Goal: Transaction & Acquisition: Purchase product/service

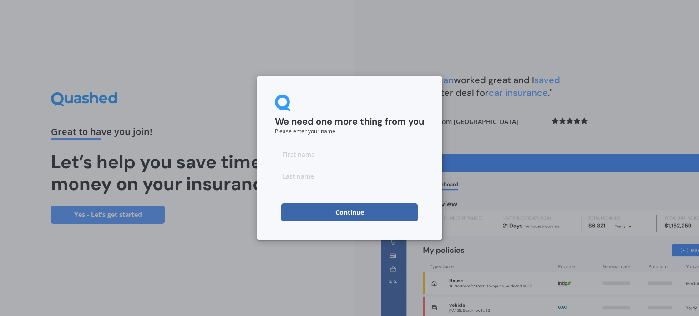
click at [295, 155] on input at bounding box center [349, 154] width 149 height 18
type input "Ash"
type input "Ladwa"
click at [327, 219] on button "Continue" at bounding box center [349, 212] width 136 height 18
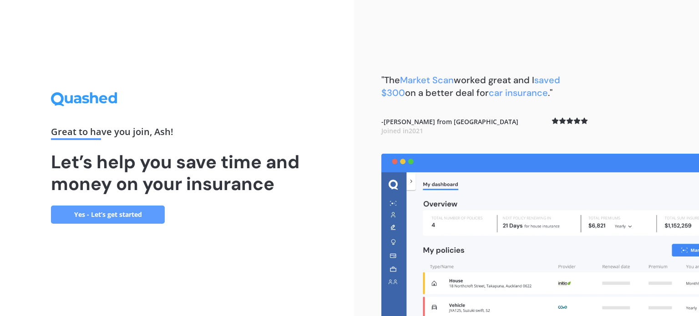
click at [121, 218] on link "Yes - Let’s get started" at bounding box center [108, 215] width 114 height 18
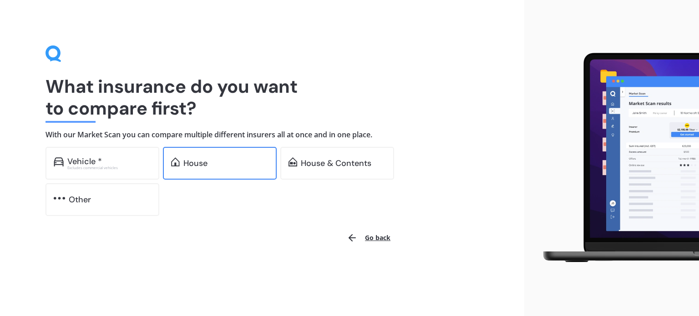
click at [225, 167] on div "House" at bounding box center [225, 163] width 85 height 9
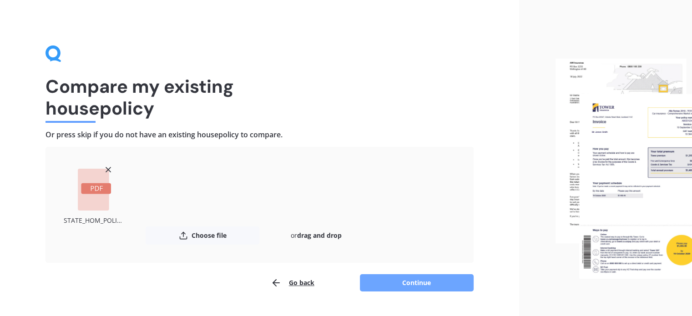
click at [426, 280] on button "Continue" at bounding box center [417, 282] width 114 height 17
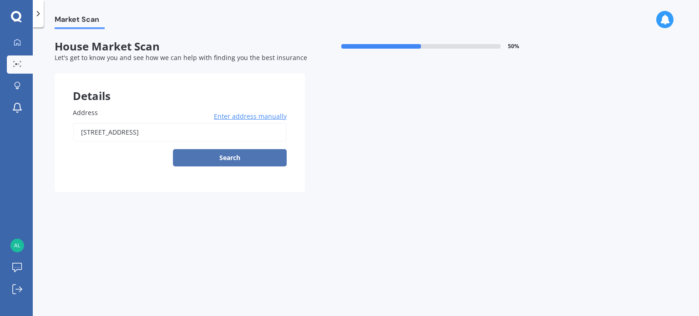
click at [218, 159] on button "Search" at bounding box center [230, 157] width 114 height 17
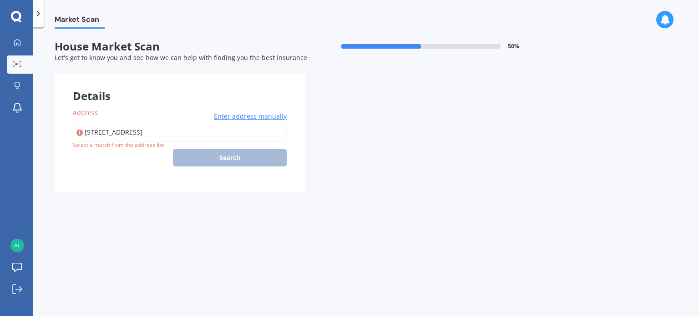
type input "[STREET_ADDRESS]"
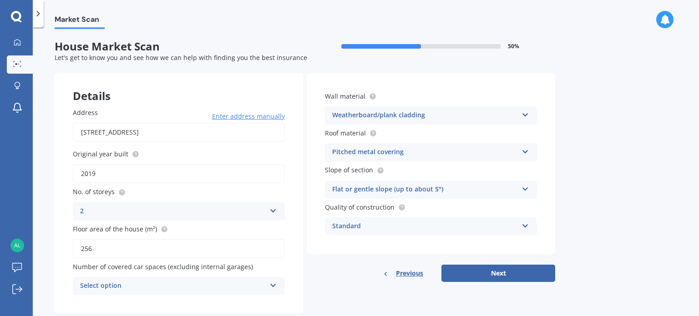
scroll to position [20, 0]
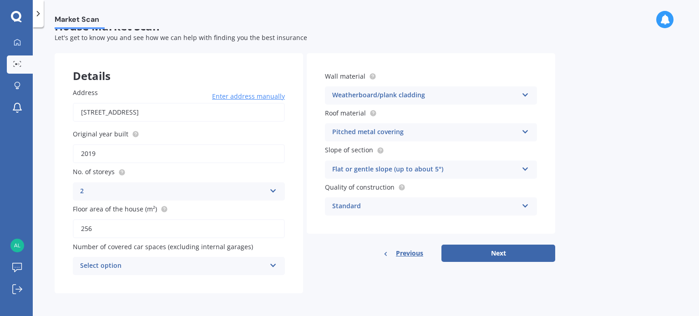
click at [248, 265] on div "Select option" at bounding box center [173, 266] width 186 height 11
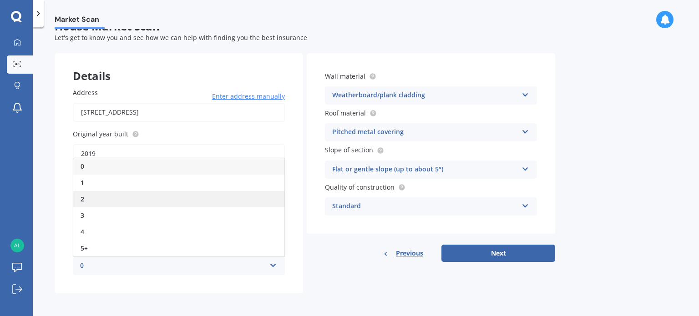
click at [99, 198] on div "2" at bounding box center [178, 199] width 211 height 16
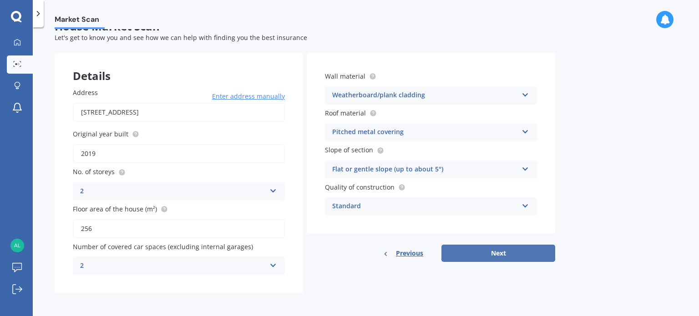
click at [497, 256] on button "Next" at bounding box center [498, 253] width 114 height 17
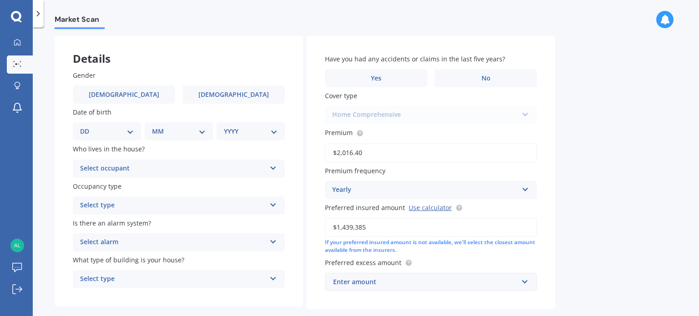
scroll to position [0, 0]
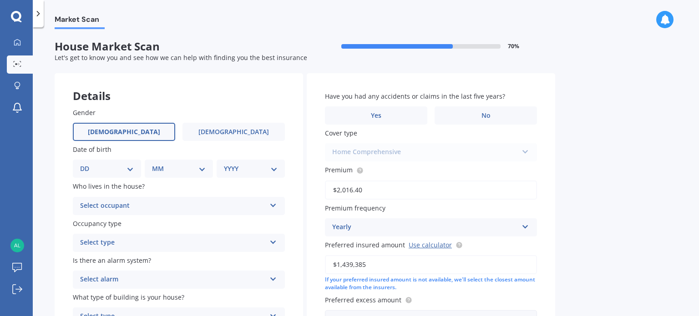
click at [133, 135] on label "[DEMOGRAPHIC_DATA]" at bounding box center [124, 132] width 102 height 18
click at [0, 0] on input "[DEMOGRAPHIC_DATA]" at bounding box center [0, 0] width 0 height 0
click at [130, 168] on select "DD 01 02 03 04 05 06 07 08 09 10 11 12 13 14 15 16 17 18 19 20 21 22 23 24 25 2…" at bounding box center [107, 169] width 54 height 10
select select "25"
click at [87, 164] on select "DD 01 02 03 04 05 06 07 08 09 10 11 12 13 14 15 16 17 18 19 20 21 22 23 24 25 2…" at bounding box center [107, 169] width 54 height 10
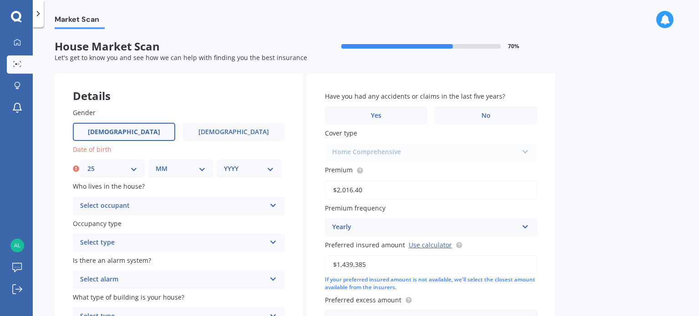
click at [172, 164] on select "MM 01 02 03 04 05 06 07 08 09 10 11 12" at bounding box center [181, 169] width 50 height 10
select select "06"
click at [156, 164] on select "MM 01 02 03 04 05 06 07 08 09 10 11 12" at bounding box center [181, 169] width 50 height 10
click at [237, 168] on select "YYYY 2009 2008 2007 2006 2005 2004 2003 2002 2001 2000 1999 1998 1997 1996 1995…" at bounding box center [249, 169] width 50 height 10
select select "1965"
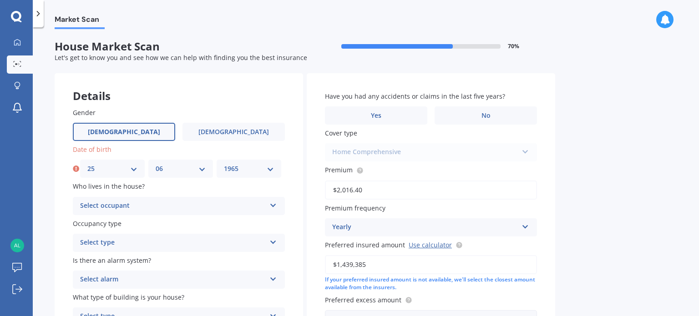
click at [224, 164] on select "YYYY 2009 2008 2007 2006 2005 2004 2003 2002 2001 2000 1999 1998 1997 1996 1995…" at bounding box center [249, 169] width 50 height 10
click at [177, 203] on div "Select occupant" at bounding box center [173, 206] width 186 height 11
click at [147, 230] on div "Owner" at bounding box center [178, 224] width 211 height 16
click at [146, 247] on div "Select type" at bounding box center [173, 242] width 186 height 11
click at [140, 264] on div "Permanent" at bounding box center [178, 261] width 211 height 16
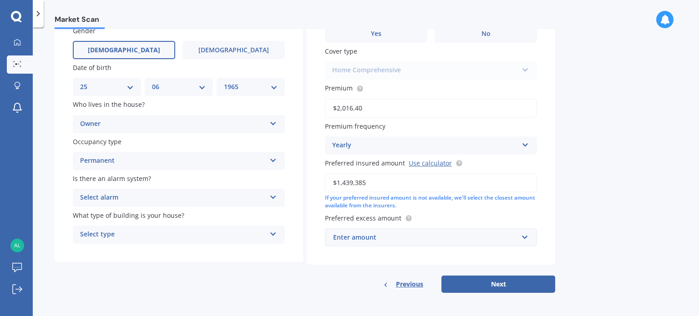
scroll to position [81, 0]
click at [157, 203] on div "Select alarm" at bounding box center [173, 198] width 186 height 11
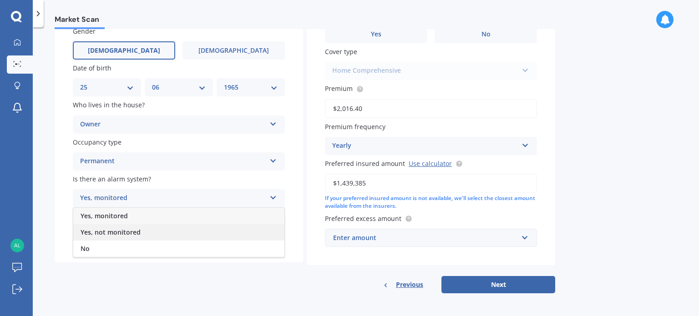
click at [121, 233] on span "Yes, not monitored" at bounding box center [111, 232] width 60 height 9
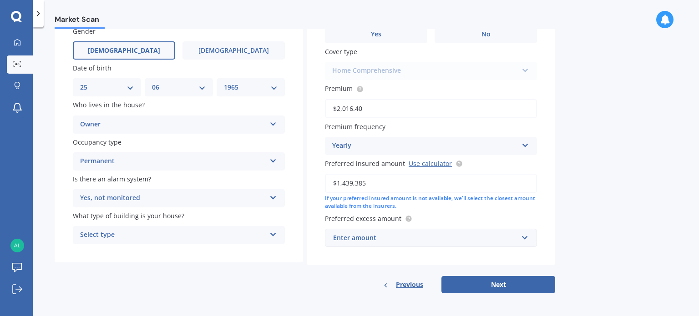
scroll to position [82, 0]
click at [202, 242] on div "Select type Freestanding Multi-unit (in a block of 6 or less) Multi-unit (in a …" at bounding box center [179, 235] width 212 height 18
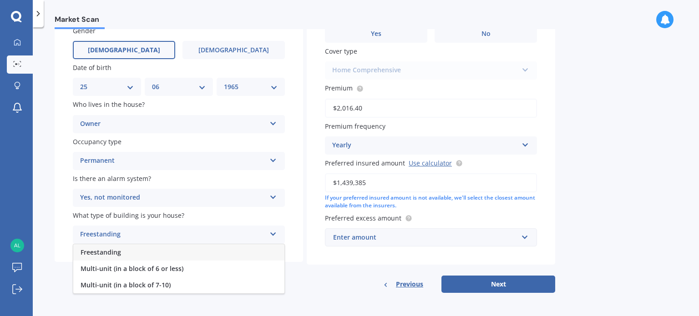
click at [98, 249] on span "Freestanding" at bounding box center [101, 252] width 40 height 9
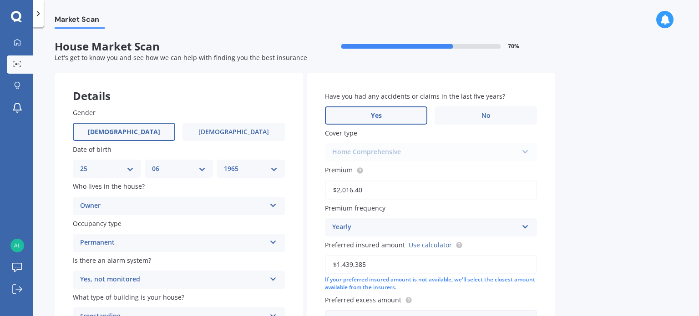
click at [400, 111] on label "Yes" at bounding box center [376, 115] width 102 height 18
click at [0, 0] on input "Yes" at bounding box center [0, 0] width 0 height 0
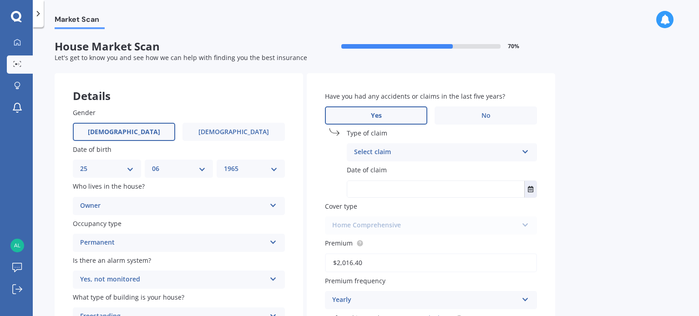
click at [410, 152] on div "Select claim" at bounding box center [436, 152] width 164 height 11
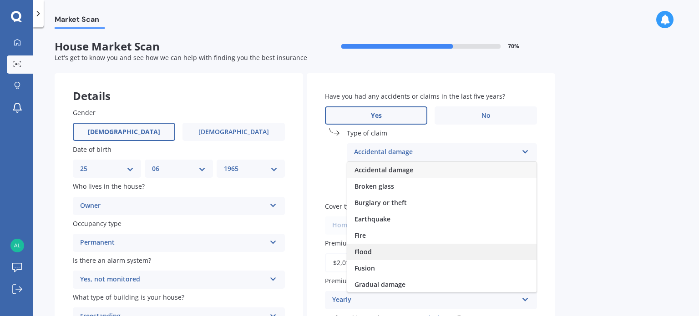
click at [400, 254] on div "Flood" at bounding box center [441, 252] width 189 height 16
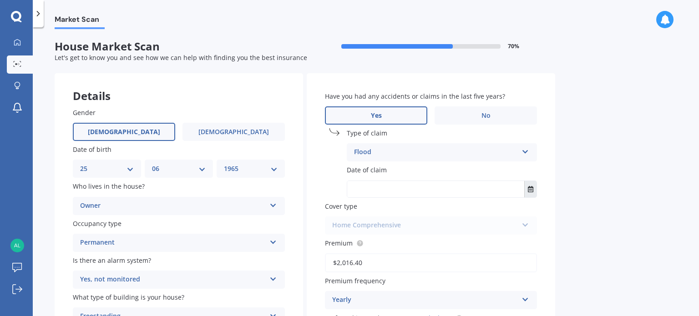
click at [528, 192] on button "Select date" at bounding box center [530, 189] width 12 height 16
click at [384, 212] on icon "button" at bounding box center [383, 212] width 4 height 2
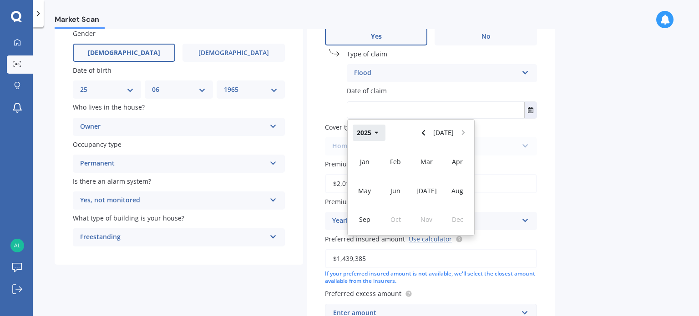
scroll to position [80, 0]
click at [366, 135] on button "2025" at bounding box center [369, 132] width 33 height 16
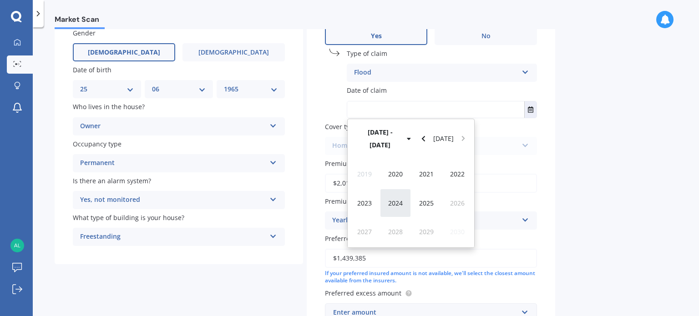
click at [400, 199] on span "2024" at bounding box center [395, 203] width 15 height 9
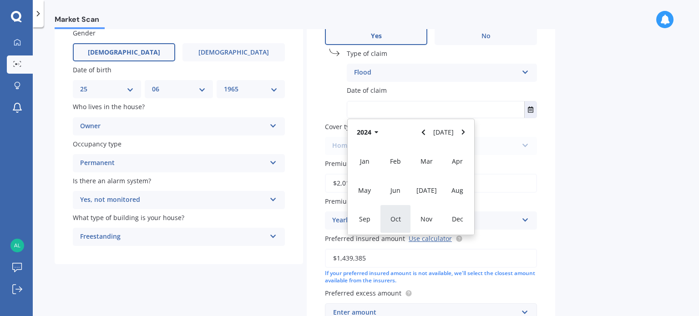
click at [399, 216] on span "Oct" at bounding box center [395, 219] width 10 height 9
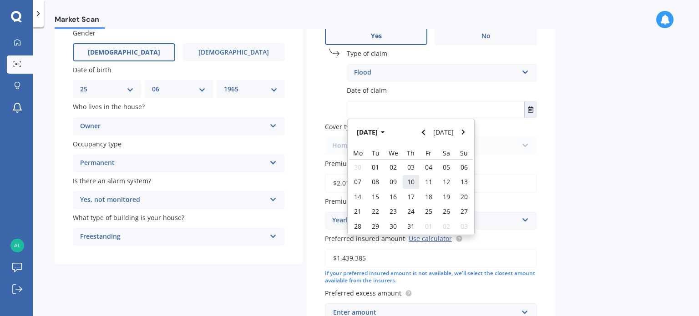
click at [411, 182] on span "10" at bounding box center [410, 181] width 7 height 9
type input "[DATE]"
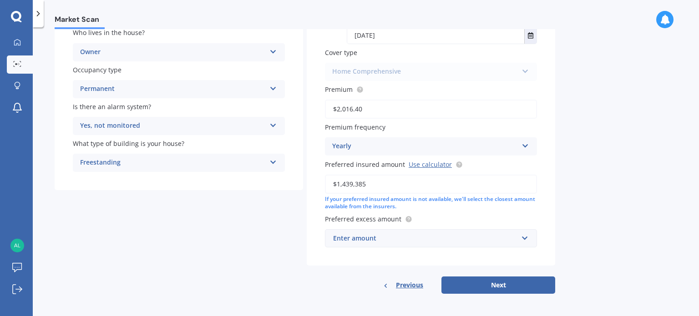
scroll to position [154, 0]
click at [480, 240] on div "Enter amount" at bounding box center [425, 238] width 185 height 10
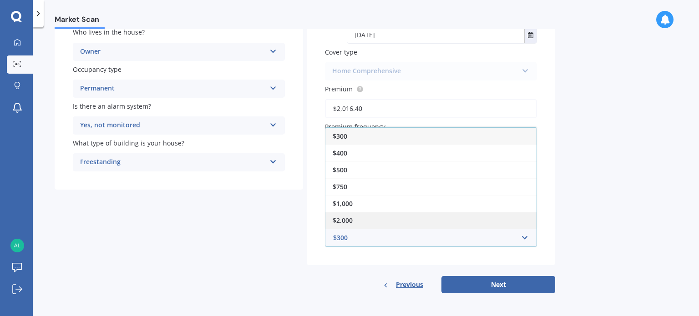
click at [378, 216] on div "$2,000" at bounding box center [430, 220] width 211 height 17
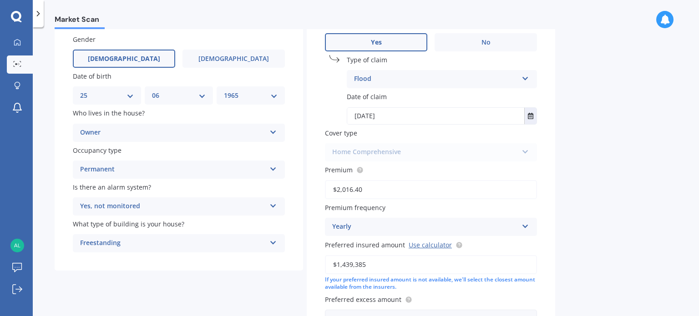
scroll to position [155, 0]
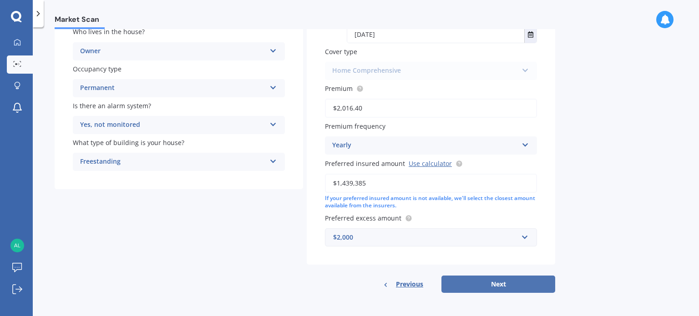
click at [518, 284] on button "Next" at bounding box center [498, 284] width 114 height 17
select select "25"
select select "06"
select select "1965"
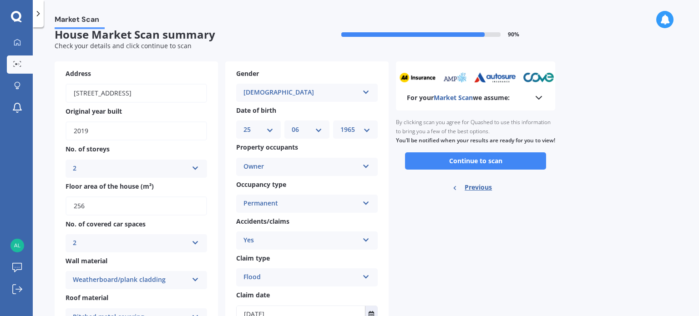
scroll to position [0, 0]
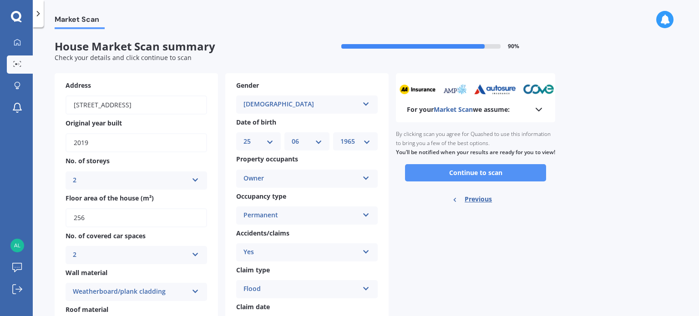
click at [484, 182] on button "Continue to scan" at bounding box center [475, 172] width 141 height 17
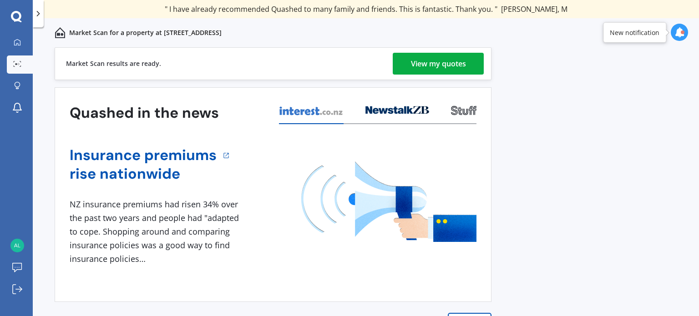
click at [426, 65] on div "View my quotes" at bounding box center [438, 64] width 55 height 22
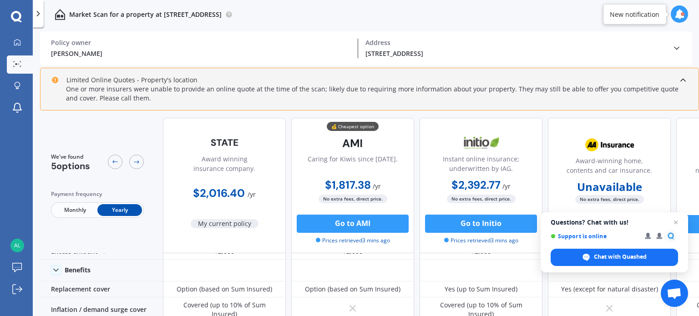
scroll to position [66, 0]
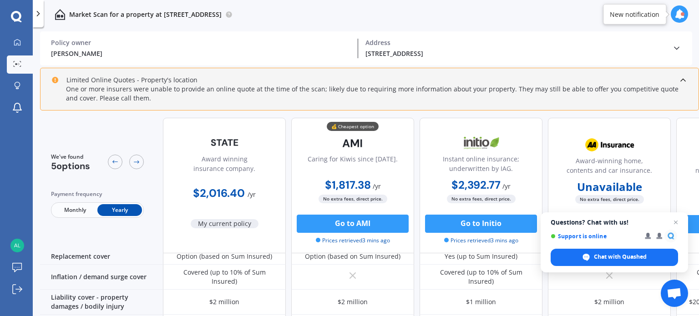
click at [683, 77] on icon at bounding box center [682, 80] width 9 height 9
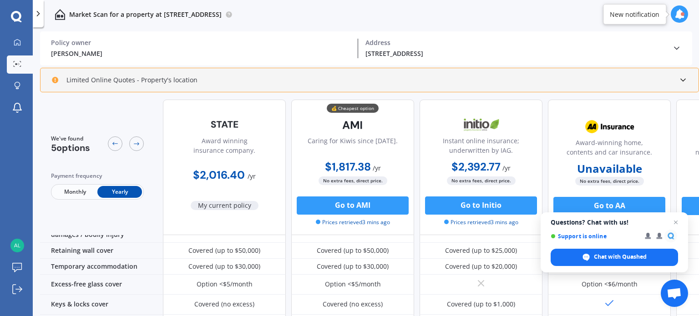
scroll to position [118, 0]
click at [676, 220] on span "Open chat" at bounding box center [675, 222] width 11 height 11
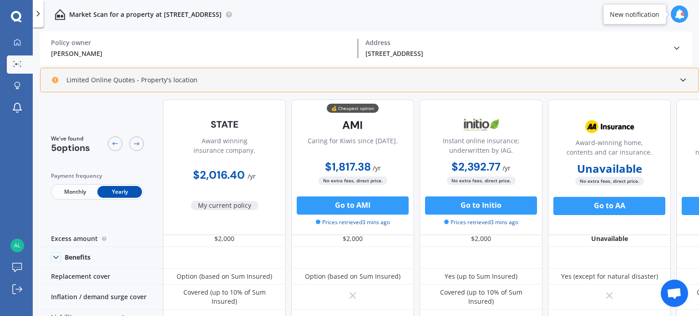
scroll to position [0, 0]
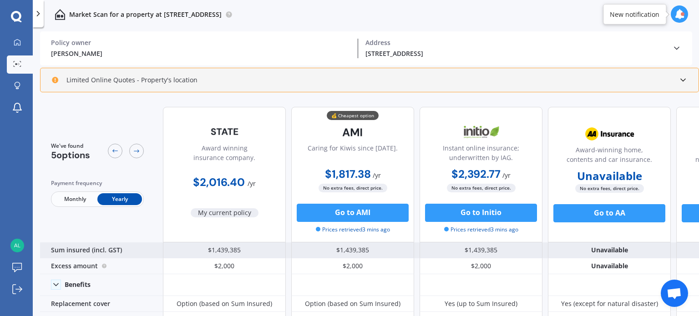
click at [368, 249] on div "$1,439,385" at bounding box center [352, 251] width 123 height 16
drag, startPoint x: 329, startPoint y: 248, endPoint x: 376, endPoint y: 243, distance: 46.8
click at [376, 243] on div "$1,439,385" at bounding box center [352, 251] width 123 height 16
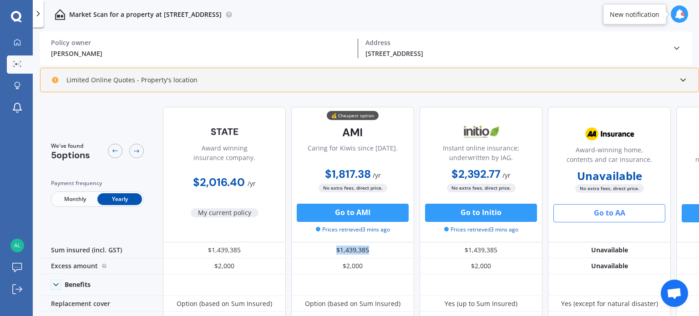
click at [597, 214] on button "Go to AA" at bounding box center [609, 213] width 112 height 18
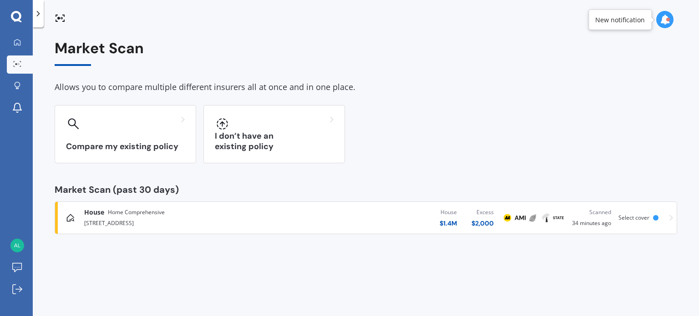
click at [95, 215] on span "House" at bounding box center [94, 212] width 20 height 9
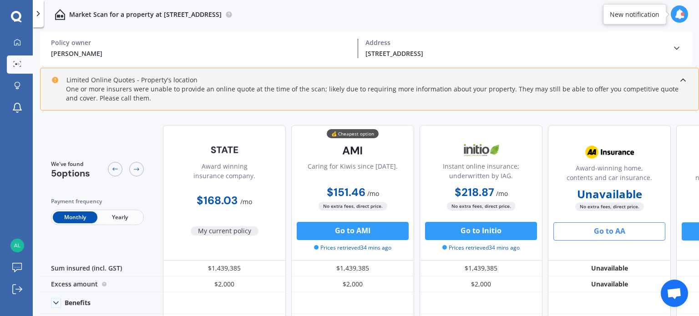
click at [122, 217] on span "Yearly" at bounding box center [119, 218] width 45 height 12
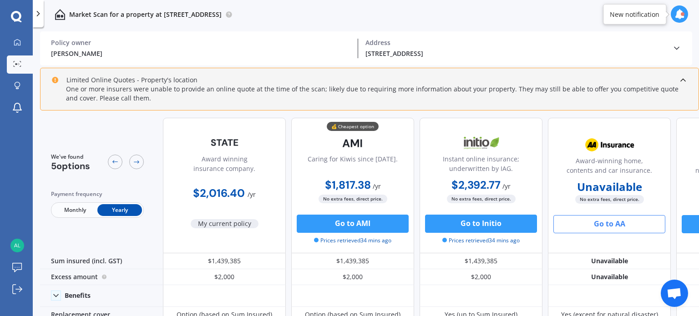
scroll to position [5, 0]
